Goal: Information Seeking & Learning: Find specific page/section

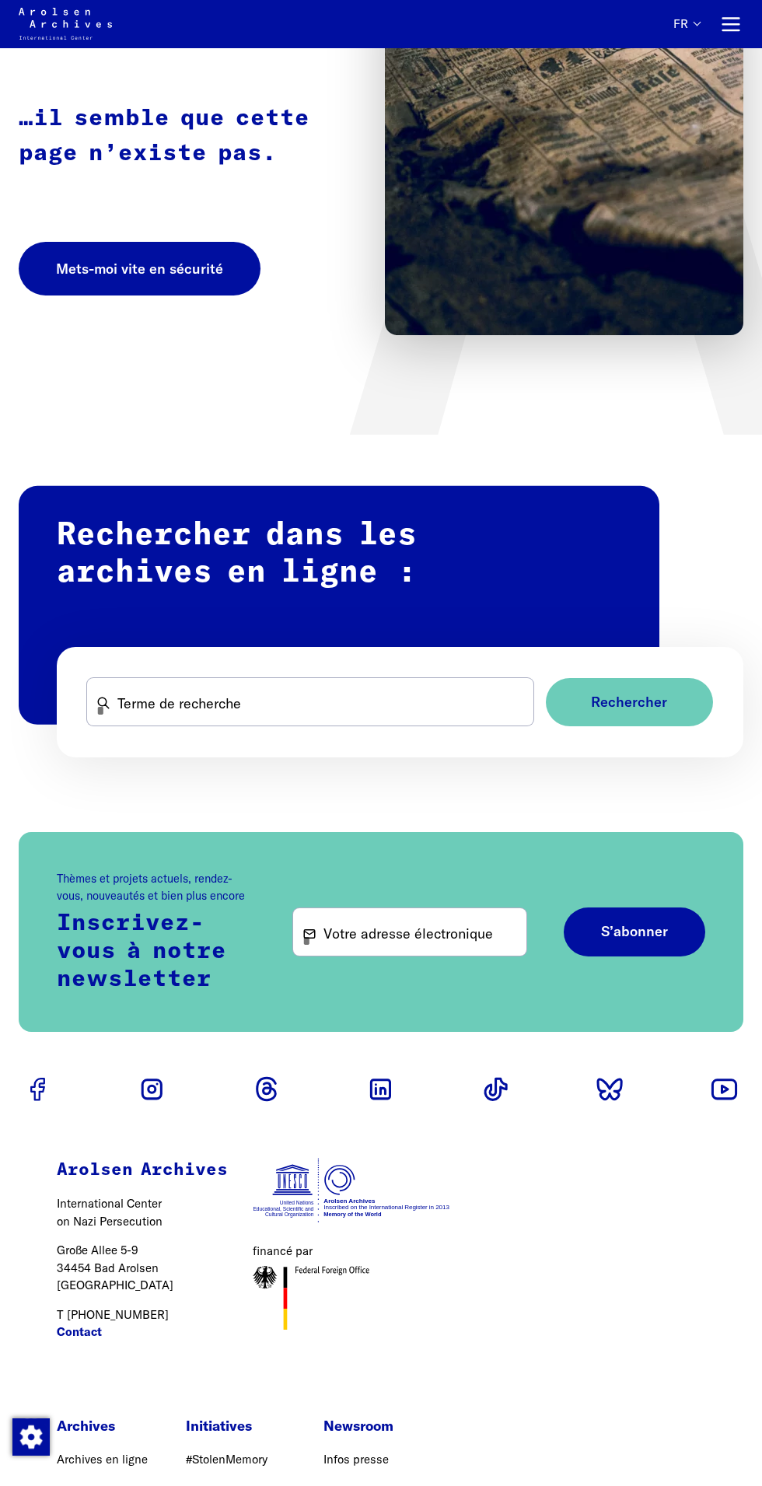
scroll to position [201, 0]
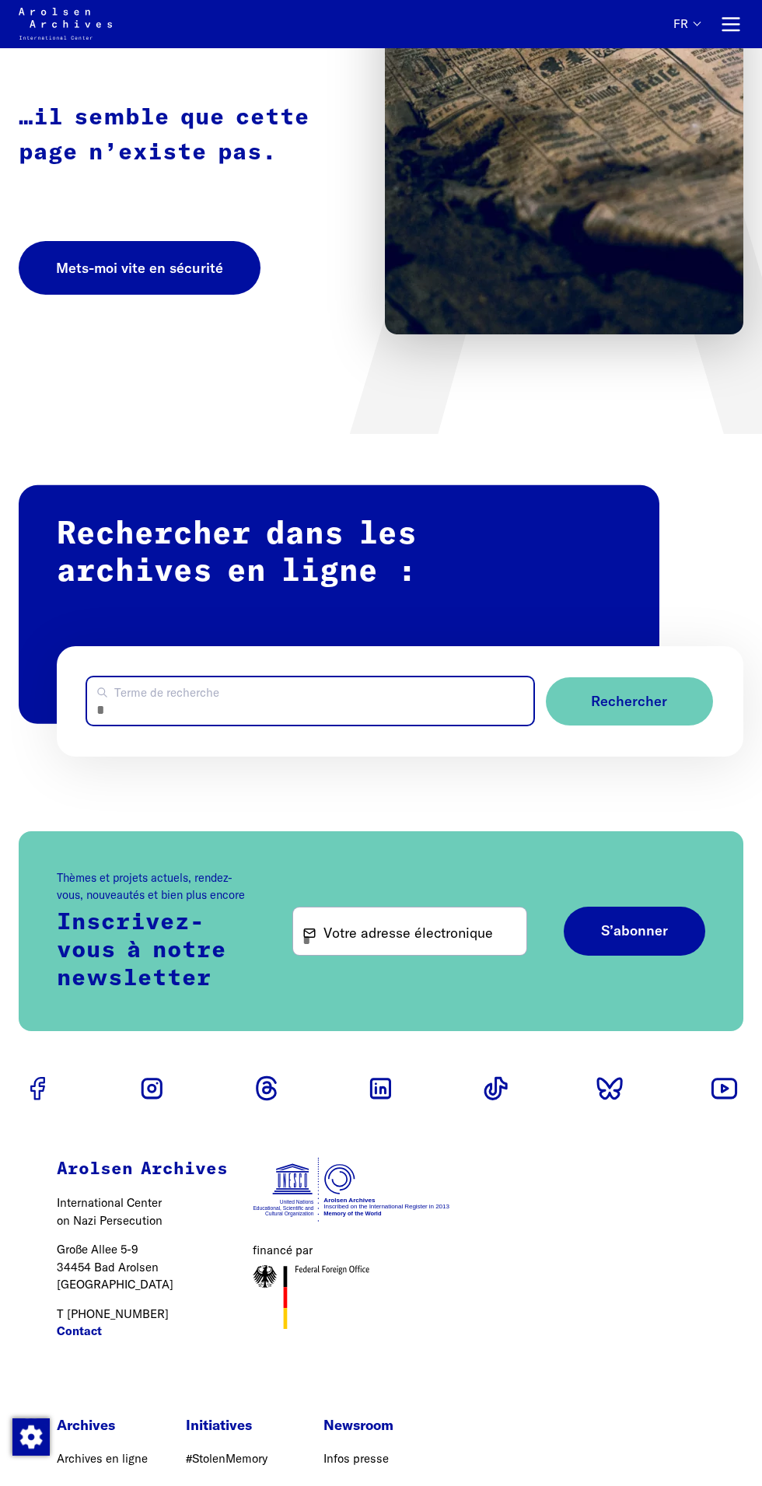
click at [348, 709] on input "Terme de recherche" at bounding box center [310, 700] width 446 height 47
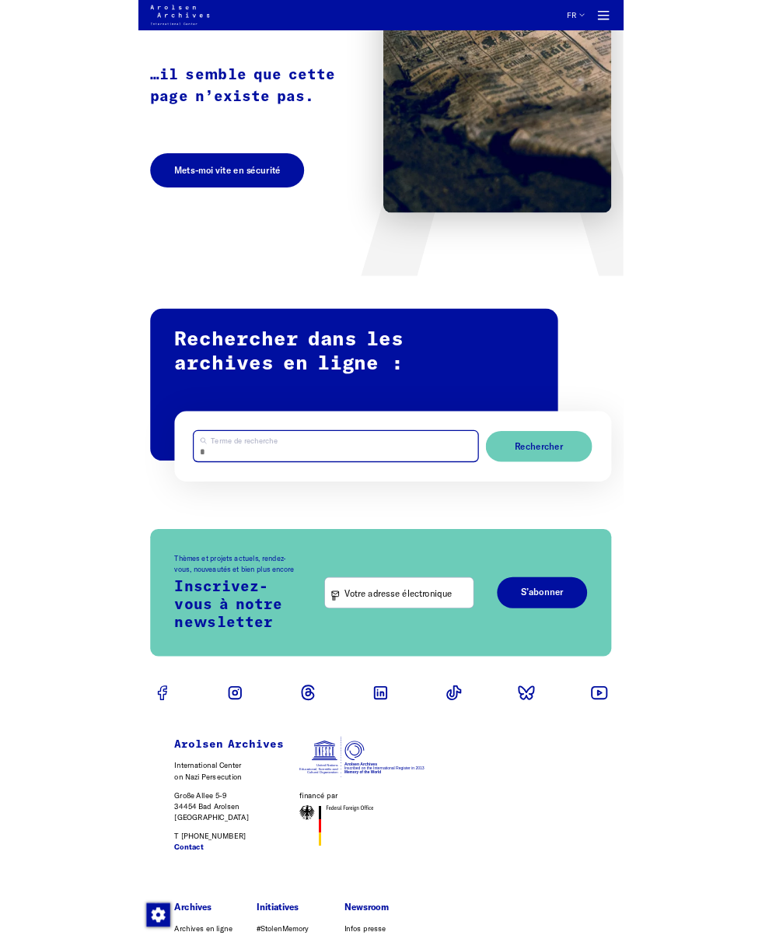
scroll to position [265, 0]
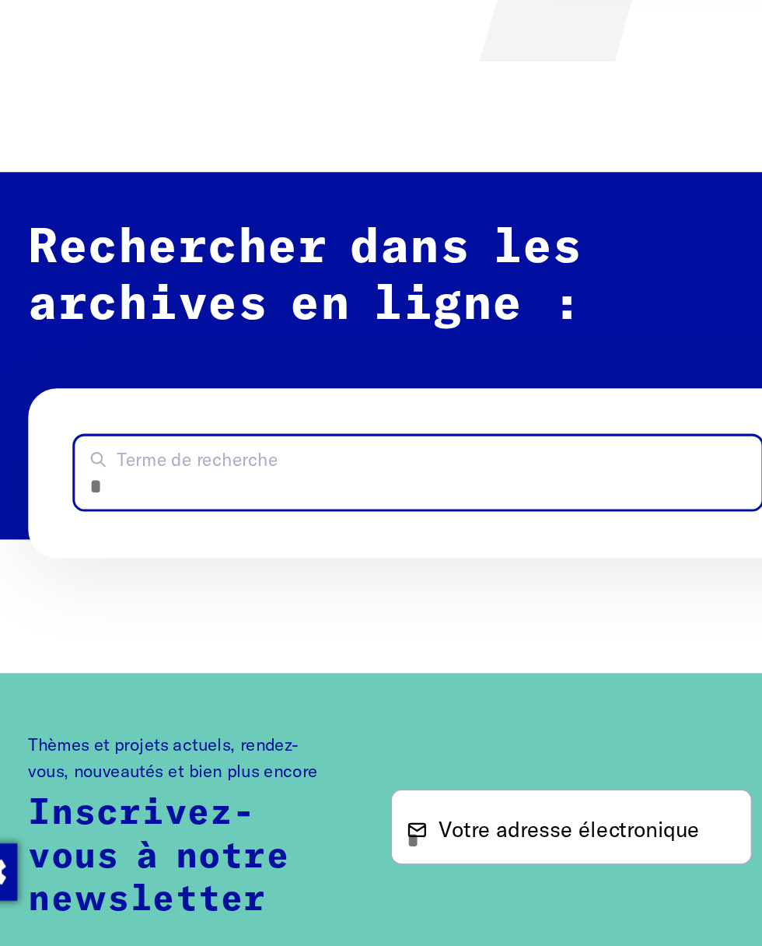
type input "*"
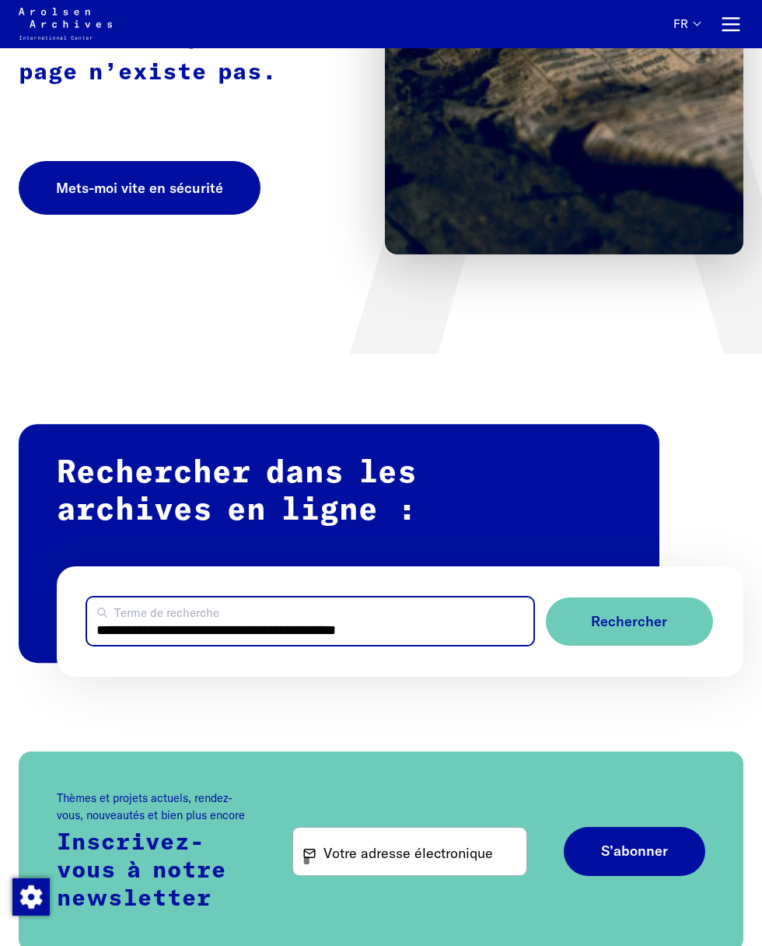
scroll to position [282, 0]
click at [445, 630] on input "**********" at bounding box center [310, 620] width 446 height 47
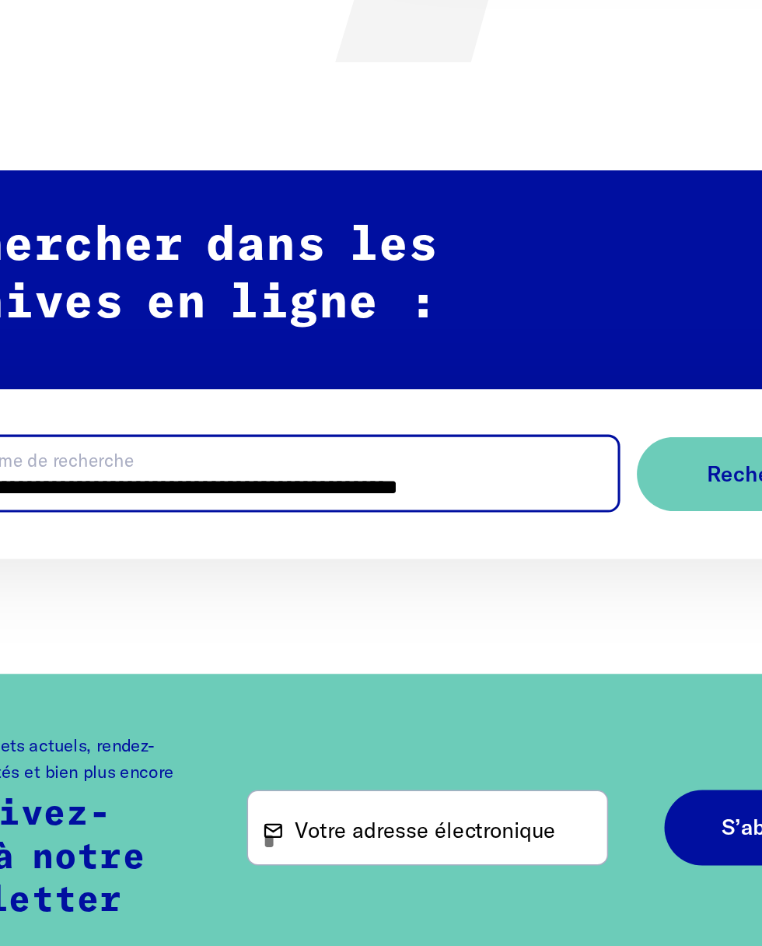
type input "**********"
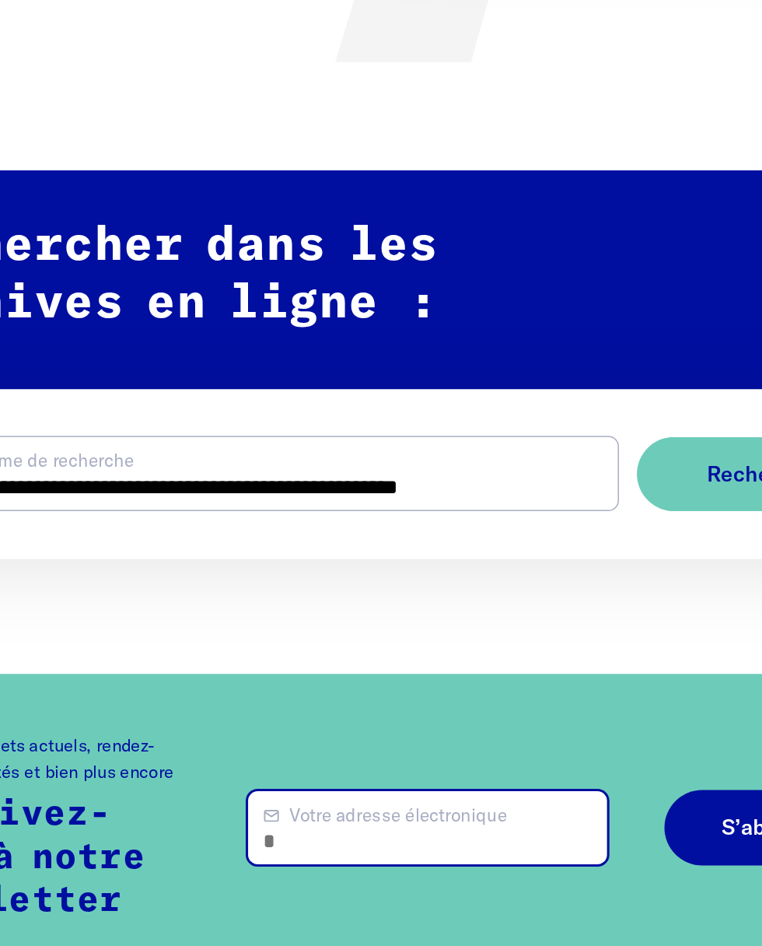
click at [457, 862] on input "Votre adresse électronique" at bounding box center [409, 850] width 233 height 47
click at [468, 858] on input "Votre adresse électronique" at bounding box center [409, 850] width 233 height 47
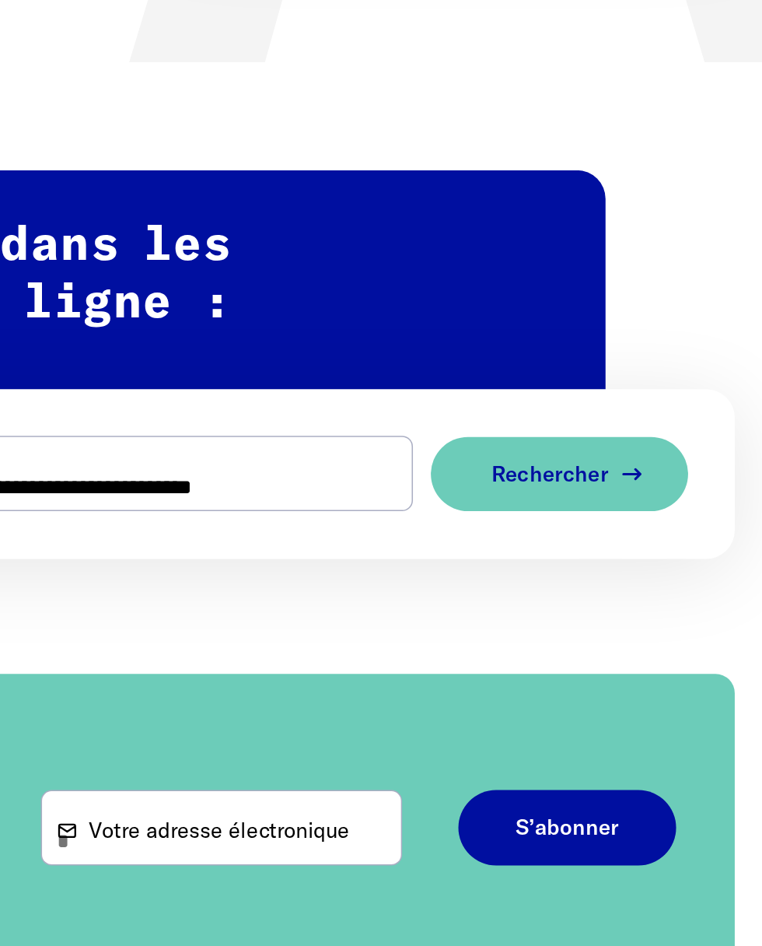
click at [663, 617] on button "Rechercher" at bounding box center [629, 621] width 167 height 49
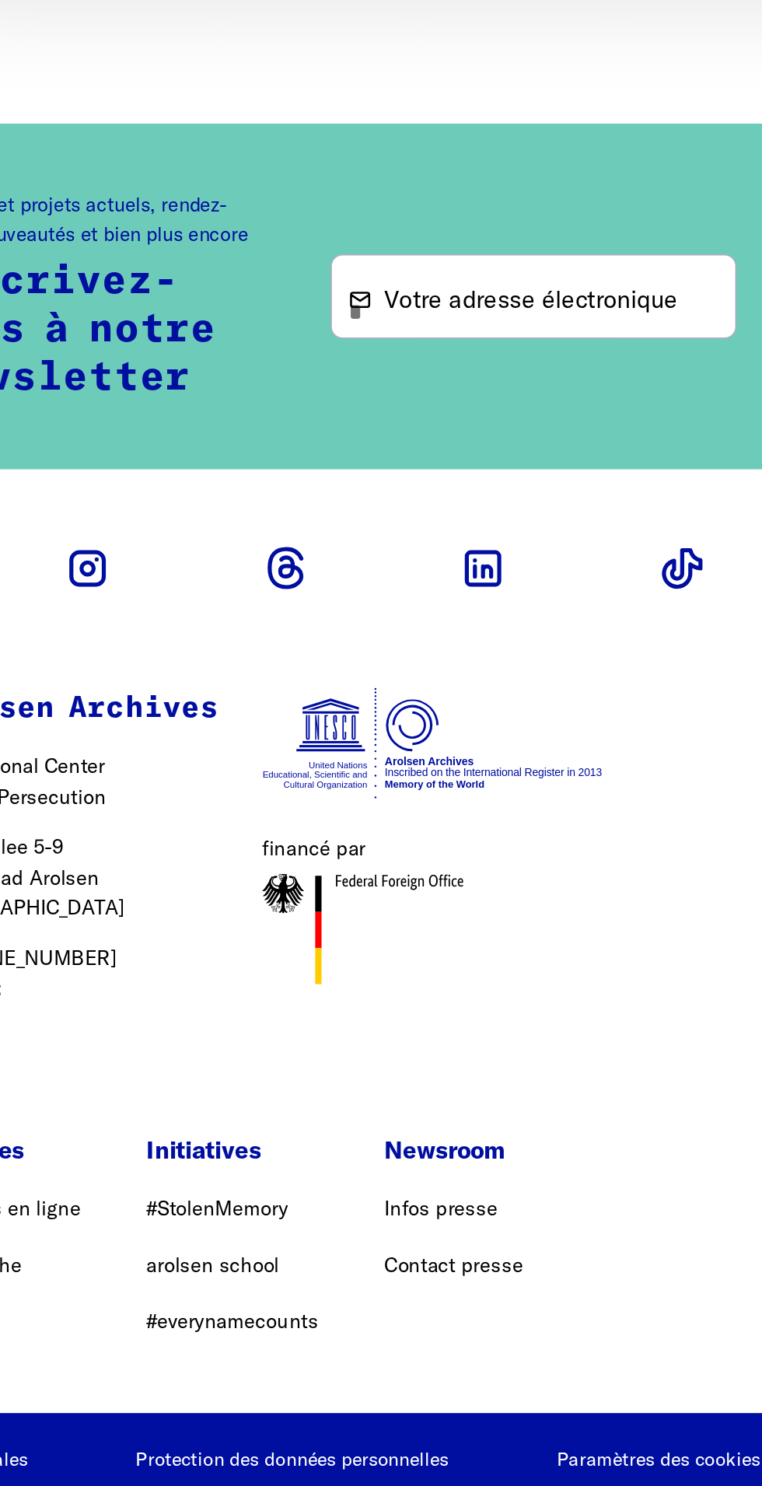
scroll to position [347, 0]
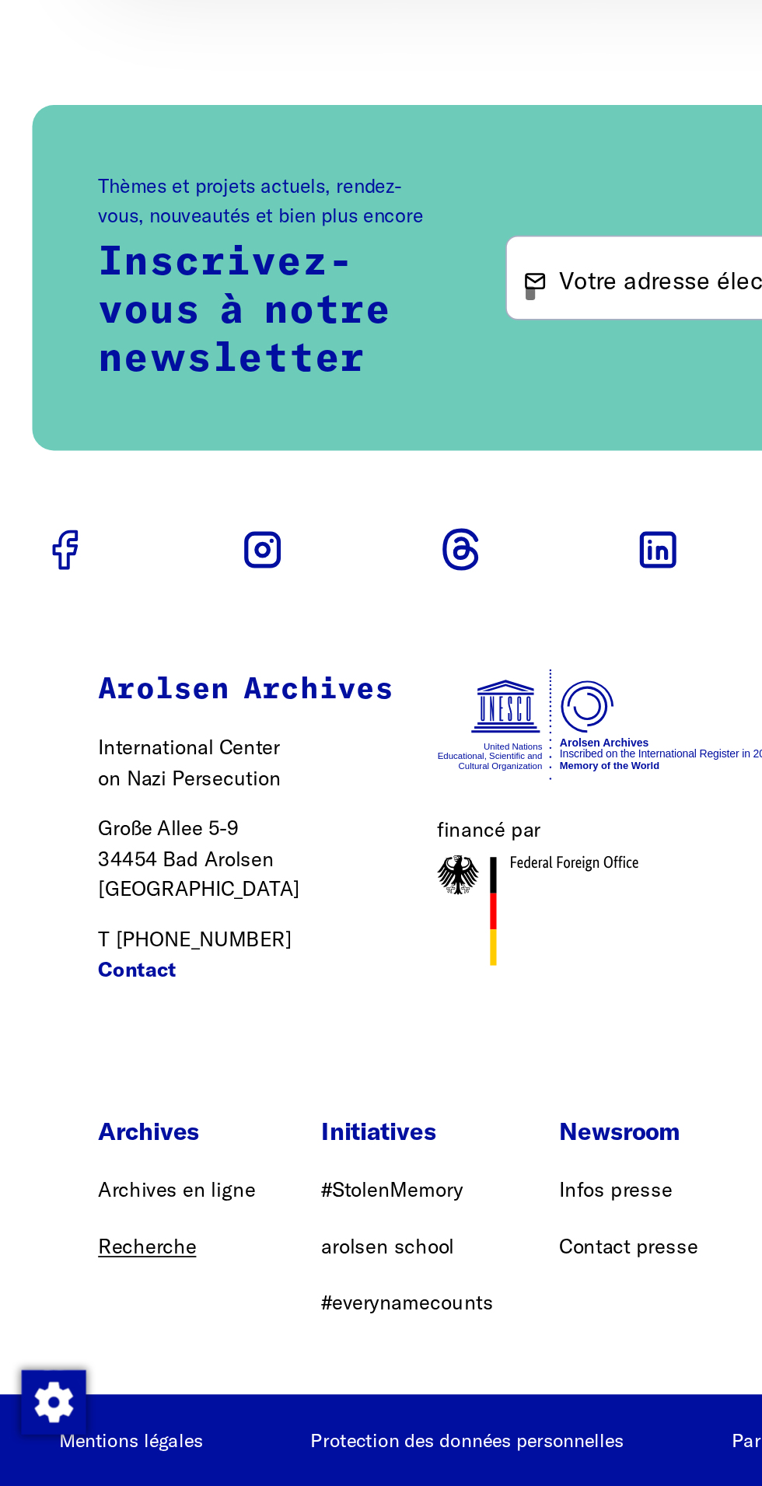
click at [94, 1303] on link "Recherche" at bounding box center [85, 1346] width 57 height 15
click at [74, 1303] on link "Archives en ligne" at bounding box center [102, 1314] width 91 height 15
